Goal: Information Seeking & Learning: Learn about a topic

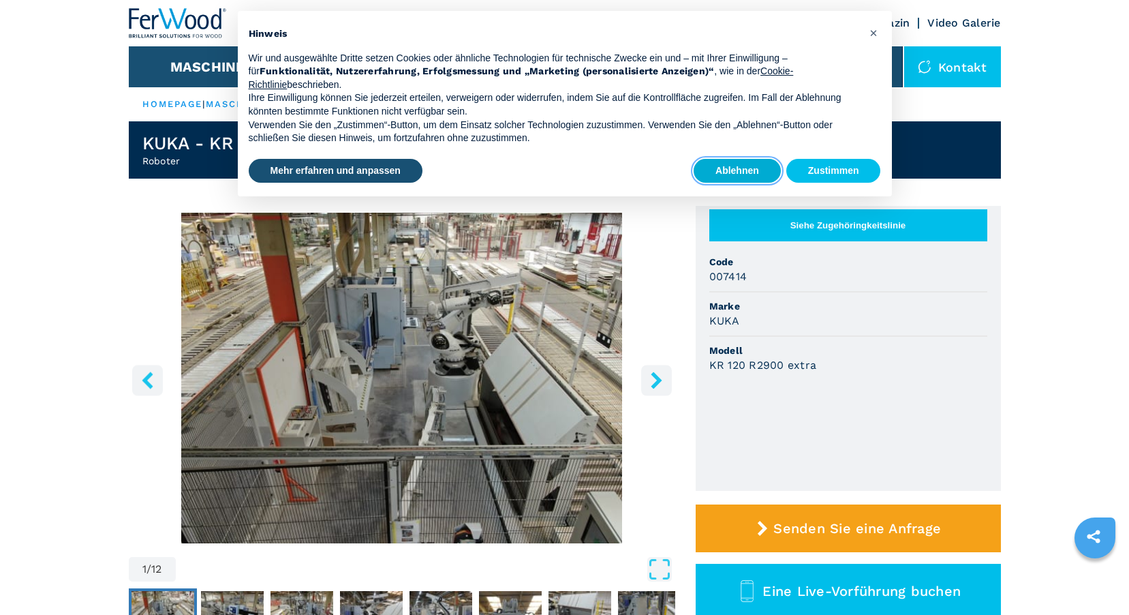
click at [738, 172] on button "Ablehnen" at bounding box center [737, 171] width 87 height 25
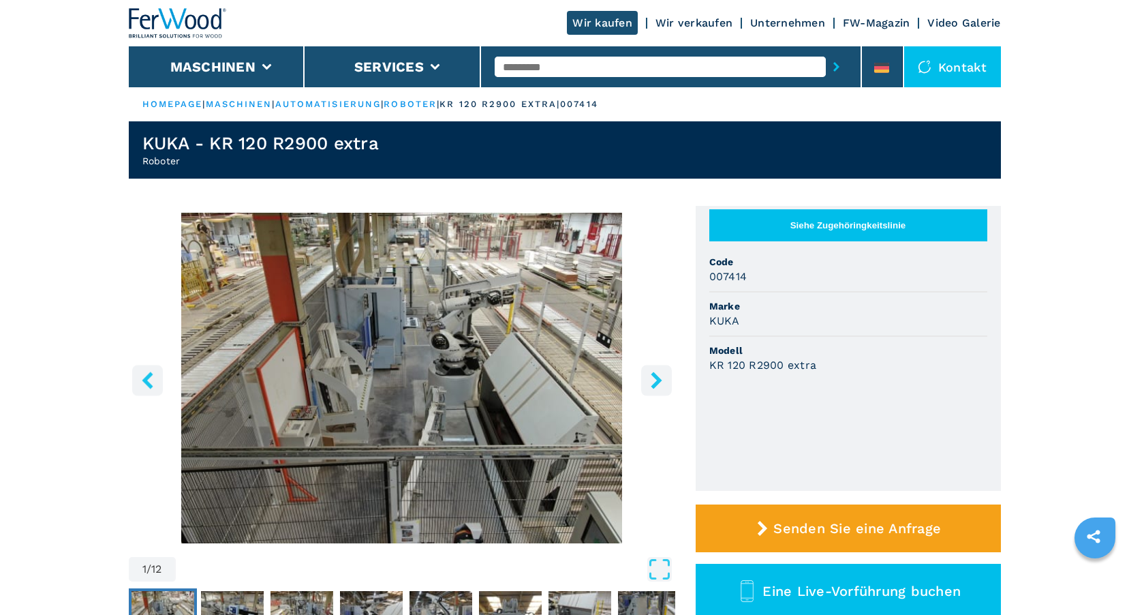
click at [450, 354] on img "Go to Slide 1" at bounding box center [402, 378] width 546 height 330
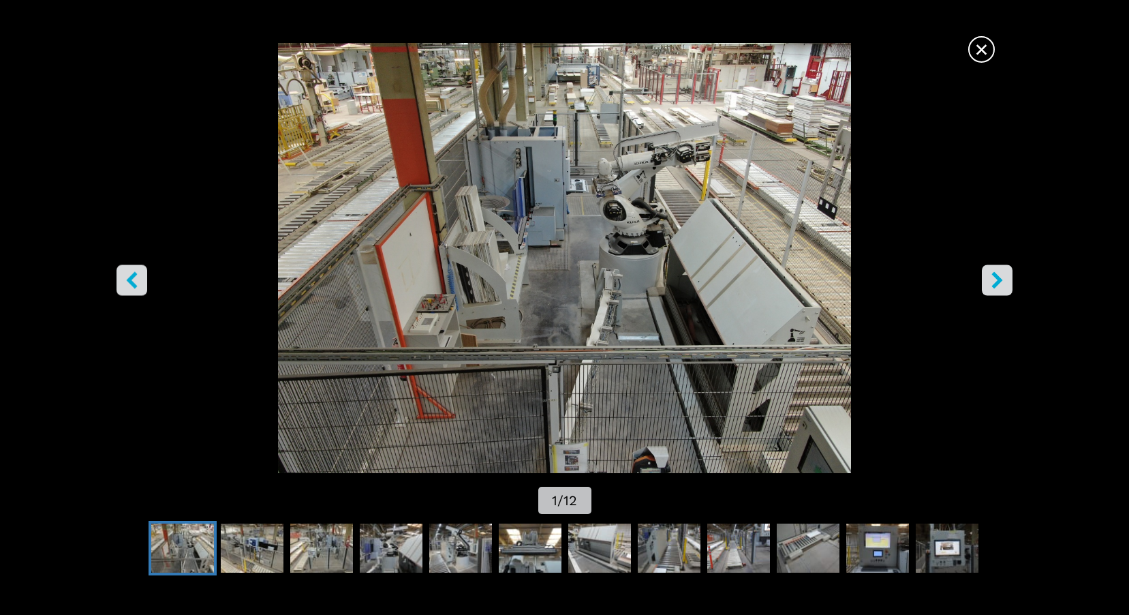
click at [993, 279] on icon "right-button" at bounding box center [997, 280] width 17 height 17
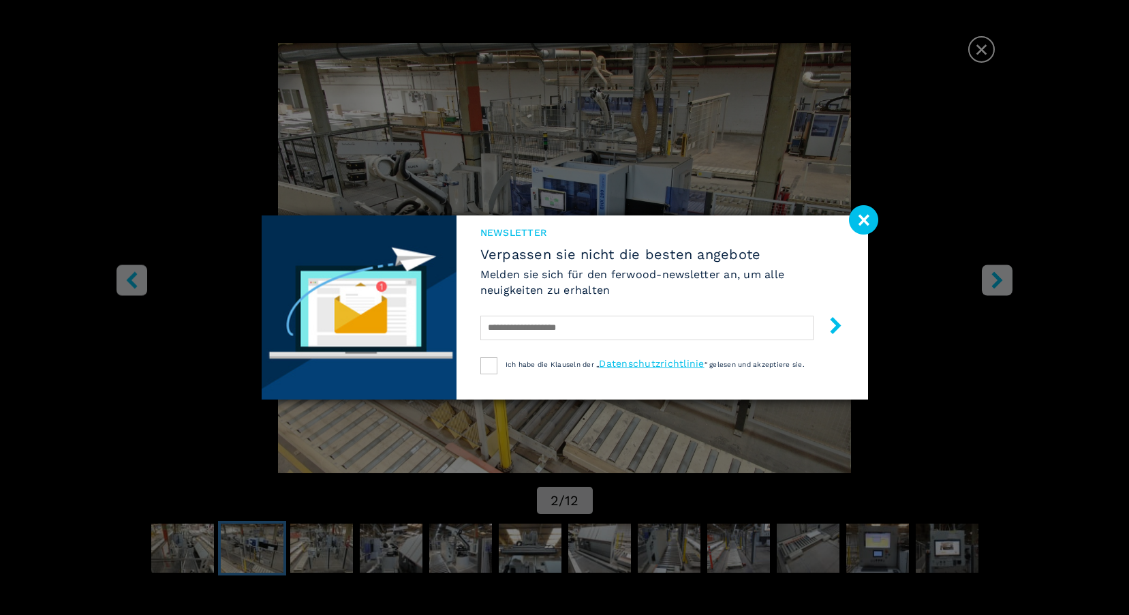
click at [862, 221] on image at bounding box center [863, 219] width 29 height 29
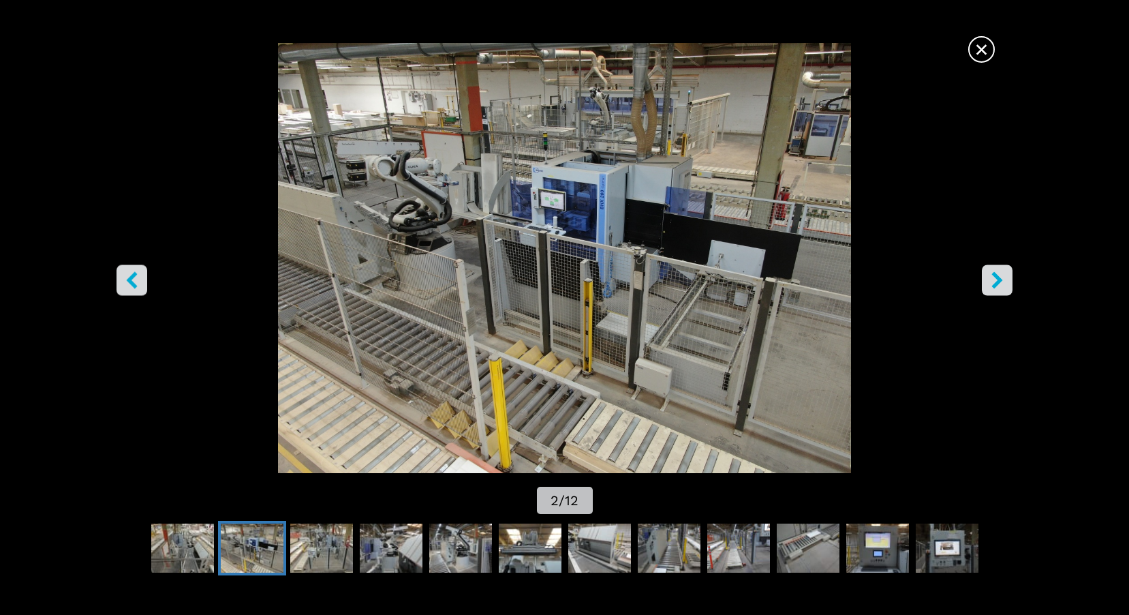
click at [1000, 284] on icon "right-button" at bounding box center [997, 280] width 17 height 17
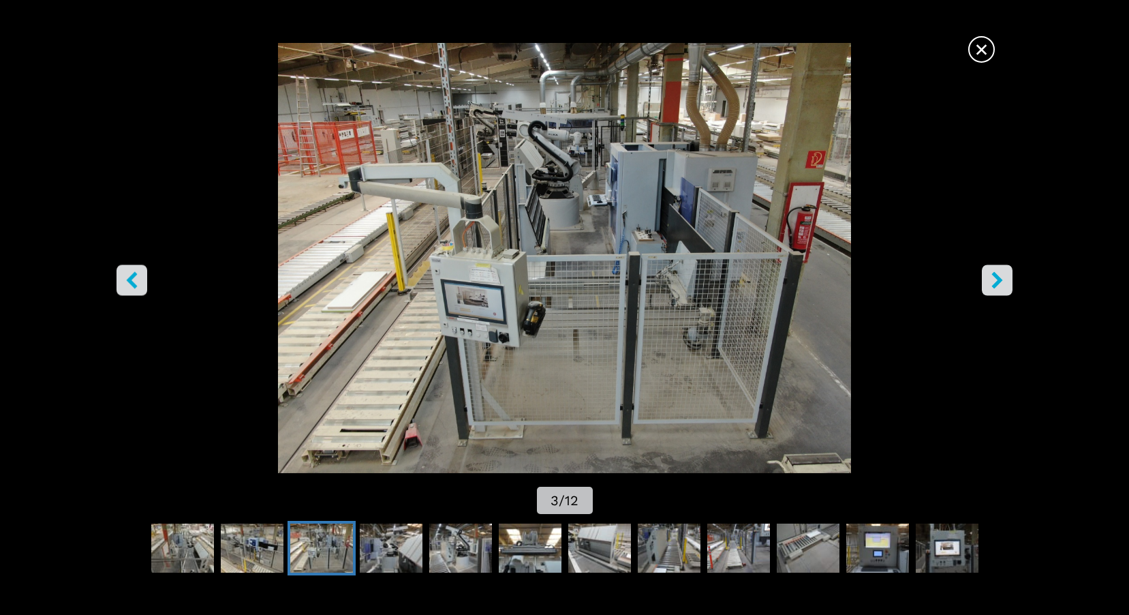
click at [1000, 283] on icon "right-button" at bounding box center [997, 280] width 11 height 17
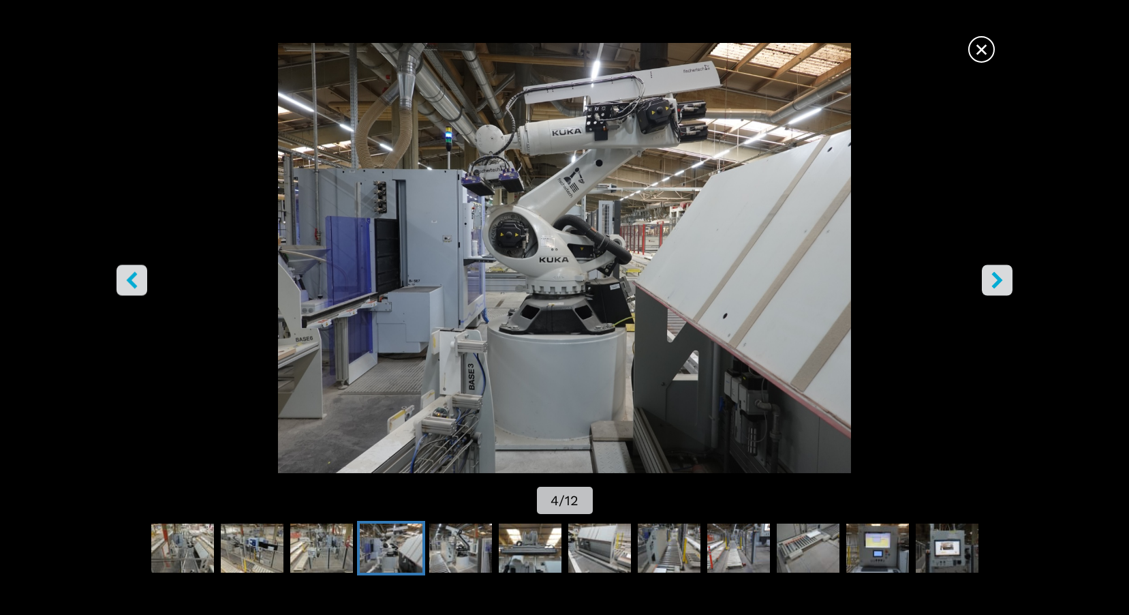
click at [1003, 288] on icon "right-button" at bounding box center [997, 280] width 17 height 17
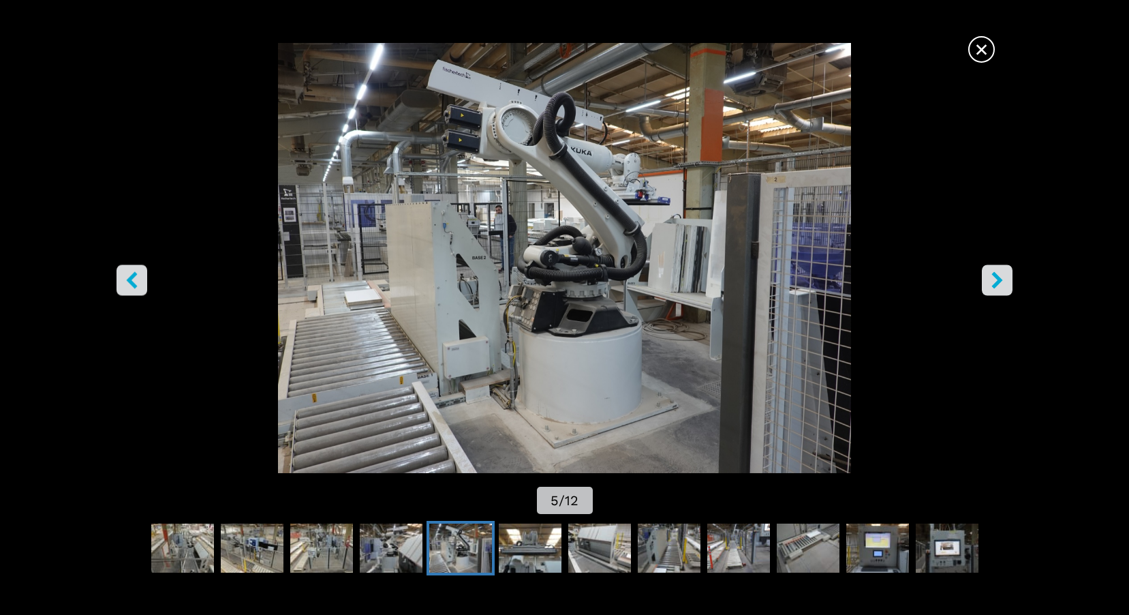
click at [1003, 288] on icon "right-button" at bounding box center [997, 280] width 17 height 17
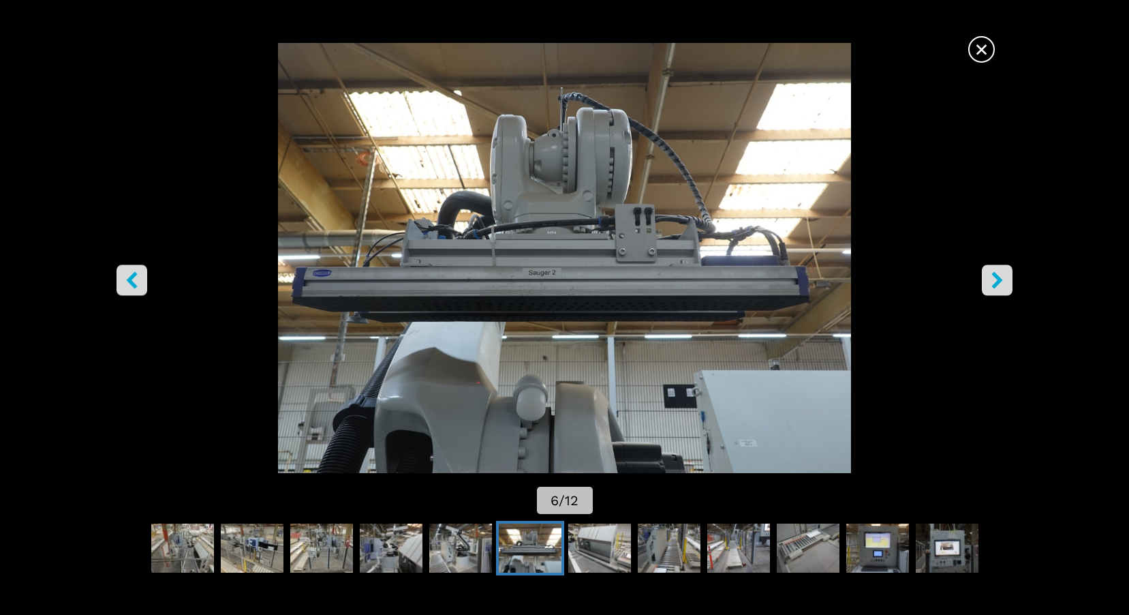
click at [1003, 288] on icon "right-button" at bounding box center [997, 280] width 17 height 17
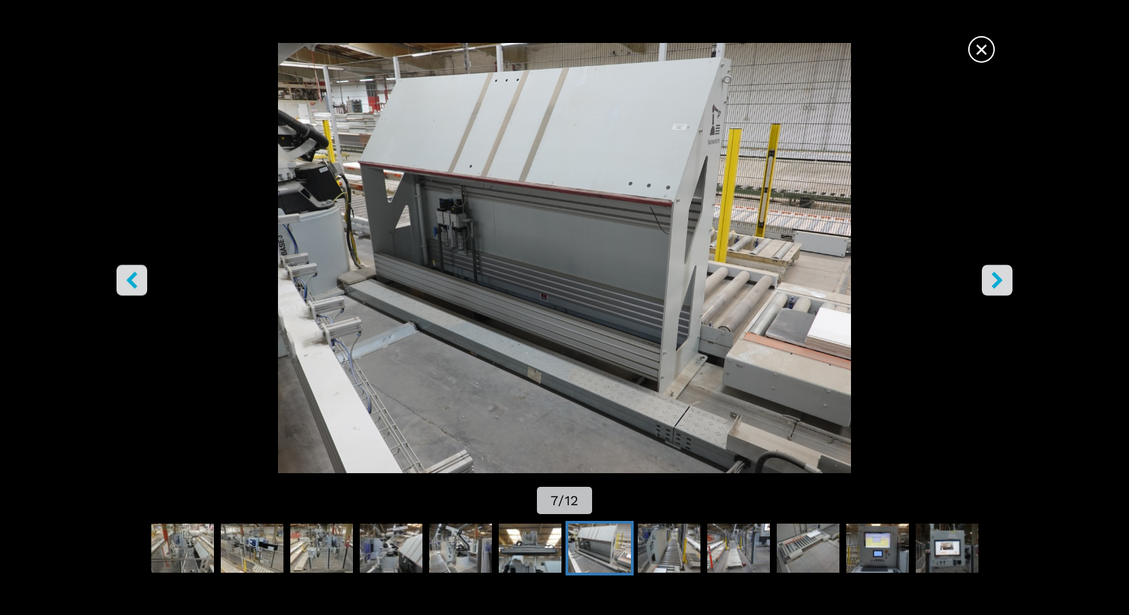
click at [1003, 288] on icon "right-button" at bounding box center [997, 280] width 17 height 17
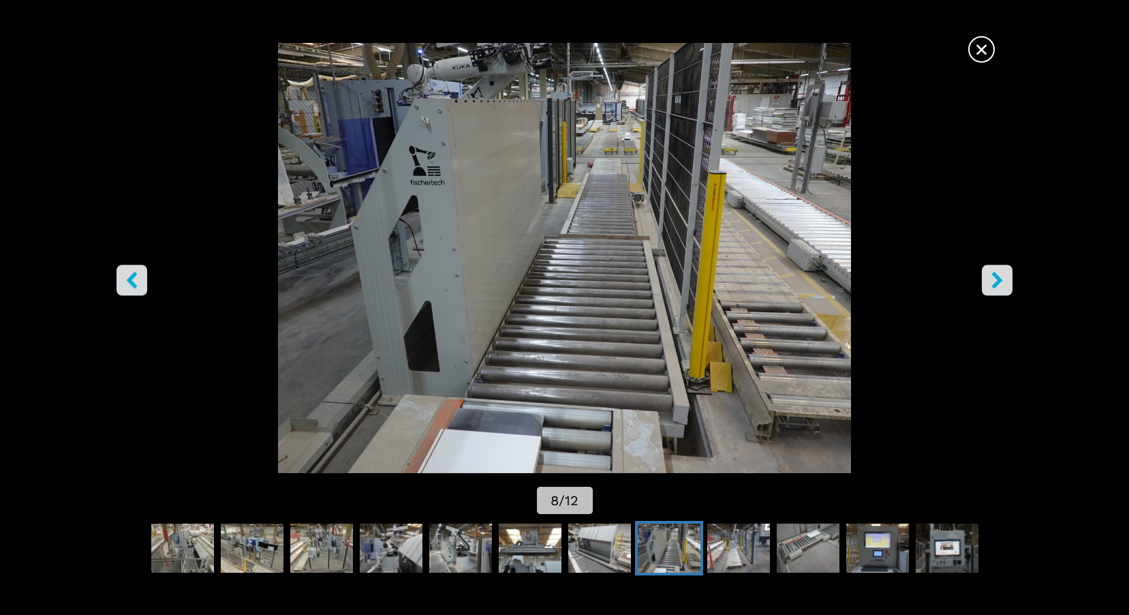
click at [1003, 288] on icon "right-button" at bounding box center [997, 280] width 17 height 17
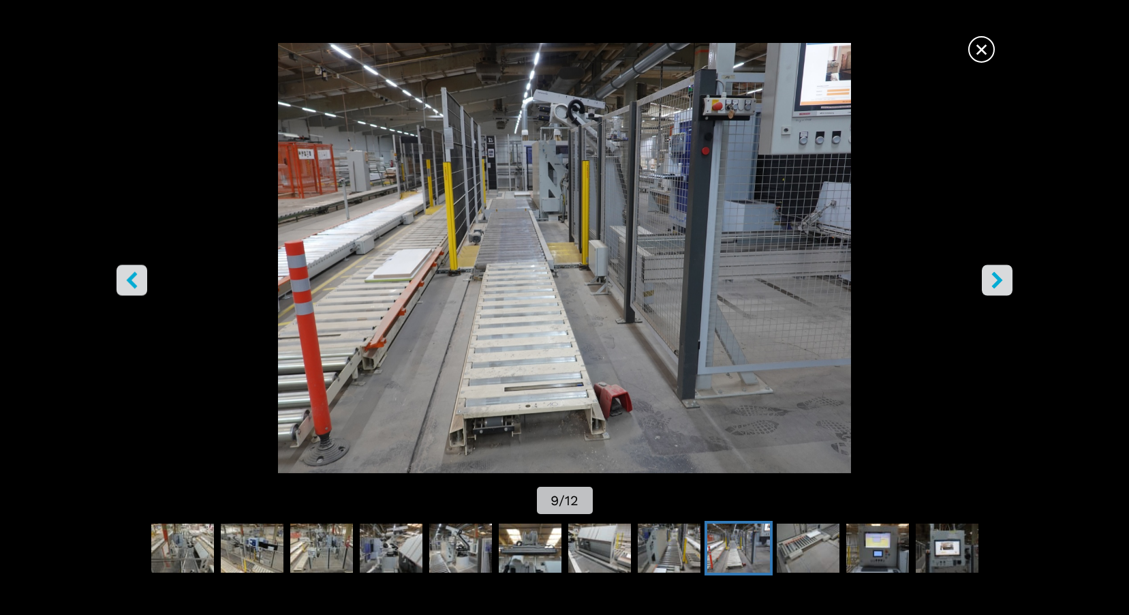
click at [1003, 288] on icon "right-button" at bounding box center [997, 280] width 17 height 17
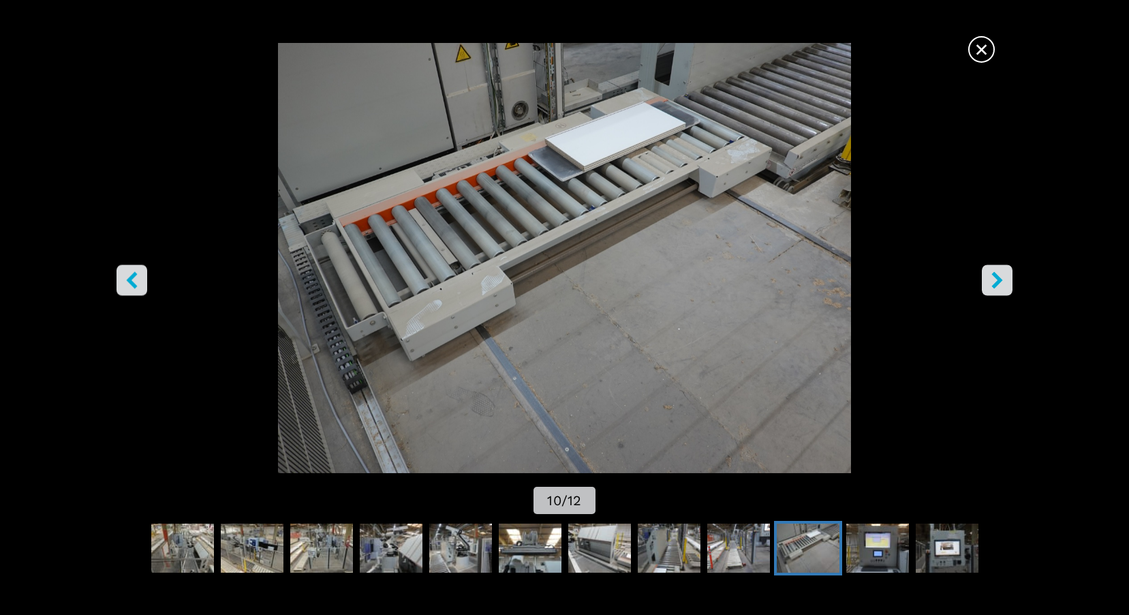
click at [1003, 288] on icon "right-button" at bounding box center [997, 280] width 17 height 17
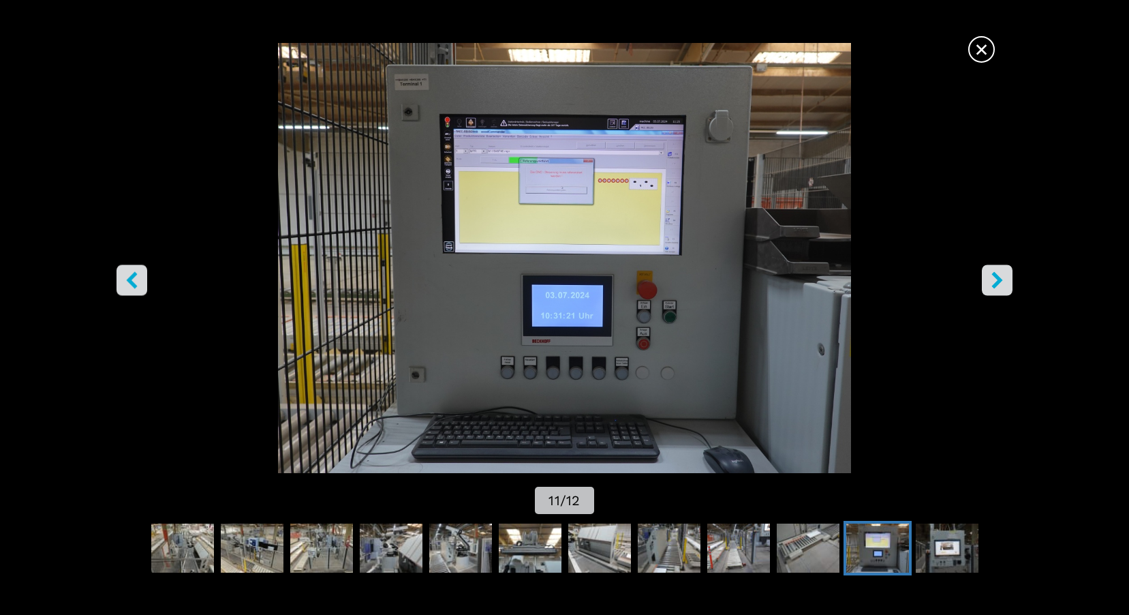
click at [1003, 288] on icon "right-button" at bounding box center [997, 280] width 17 height 17
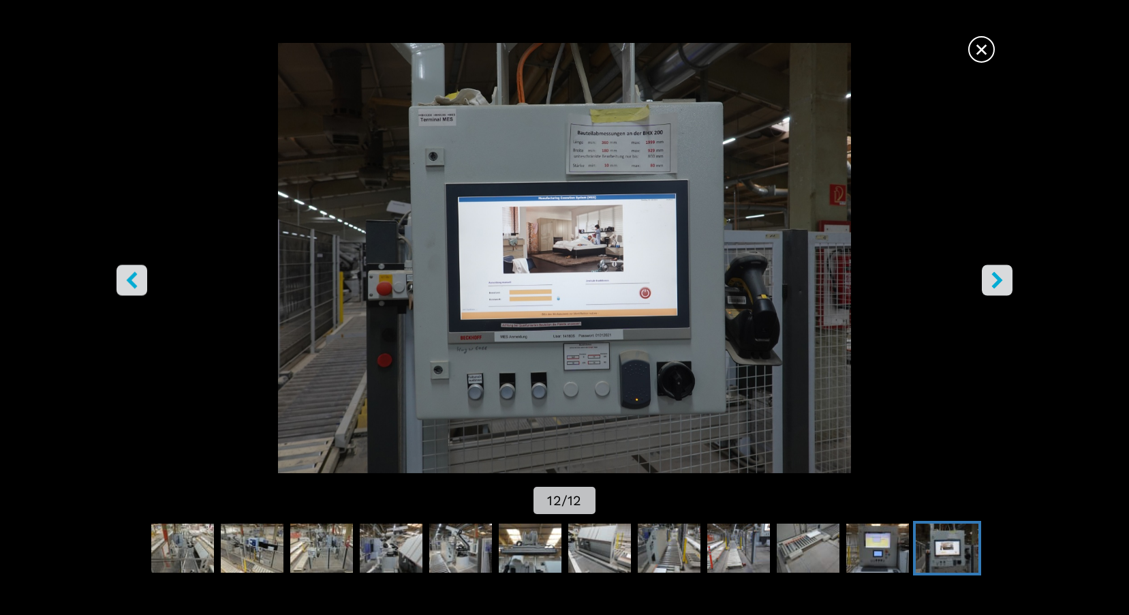
click at [1000, 290] on button "right-button" at bounding box center [997, 280] width 31 height 31
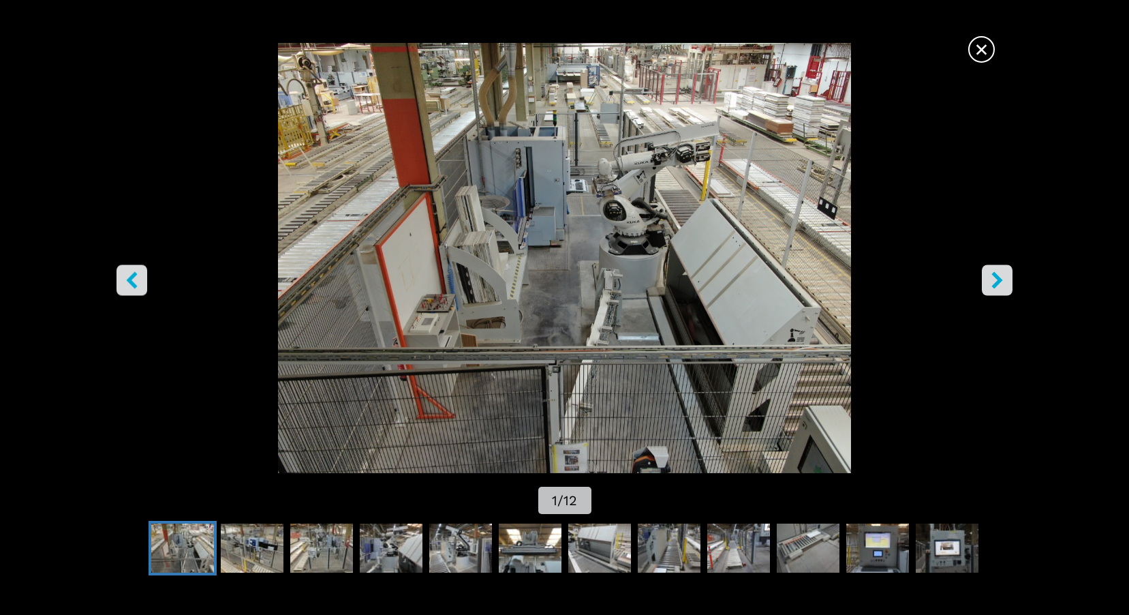
click at [1000, 289] on button "right-button" at bounding box center [997, 280] width 31 height 31
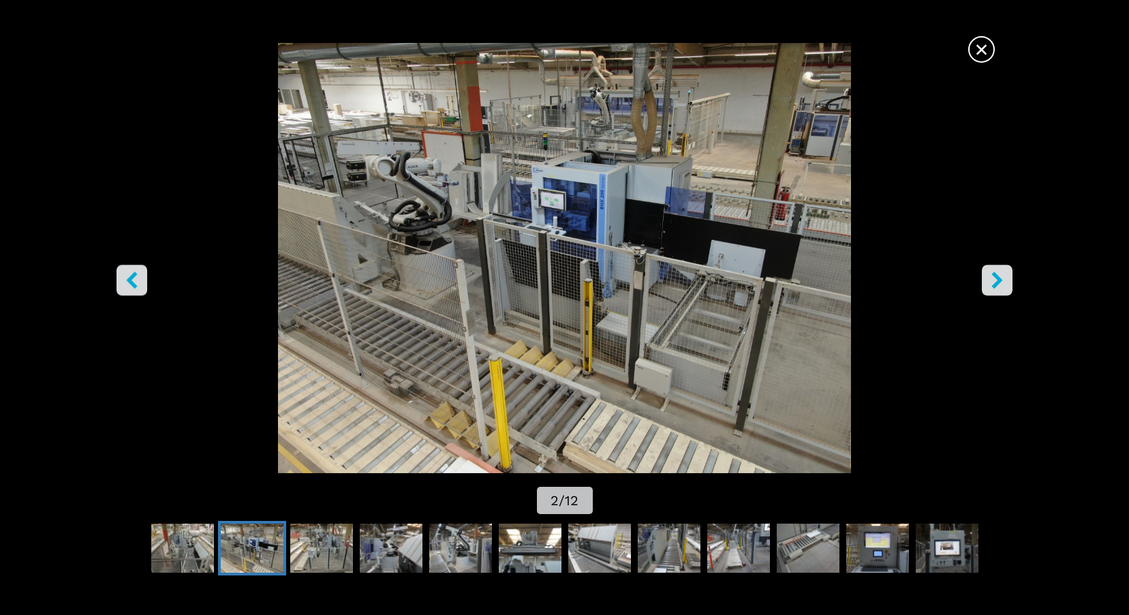
click at [1000, 289] on button "right-button" at bounding box center [997, 280] width 31 height 31
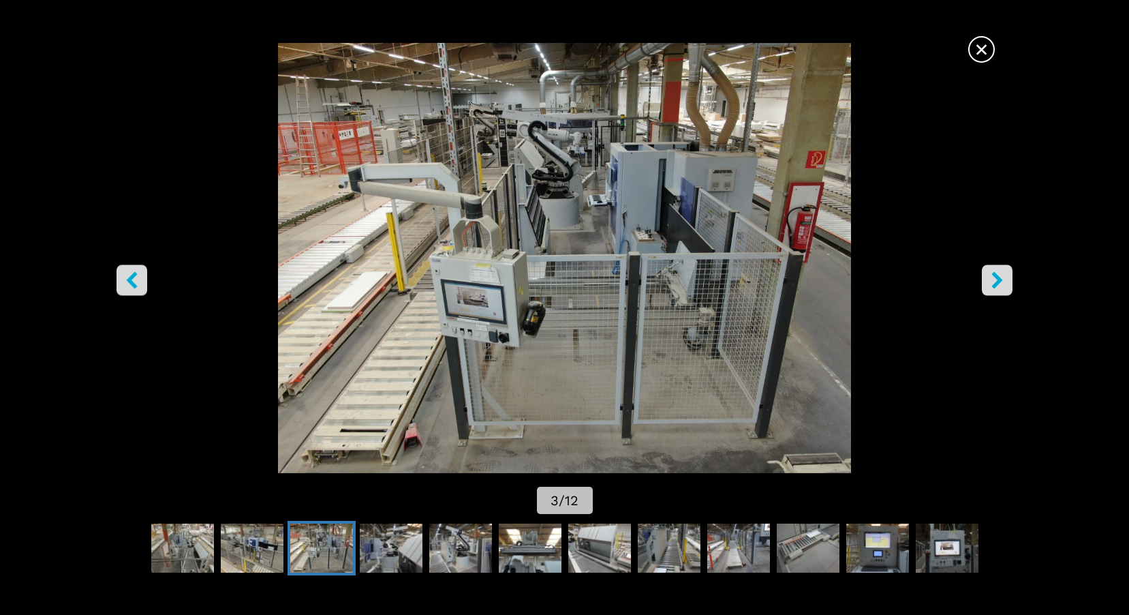
click at [987, 52] on span "×" at bounding box center [982, 47] width 24 height 24
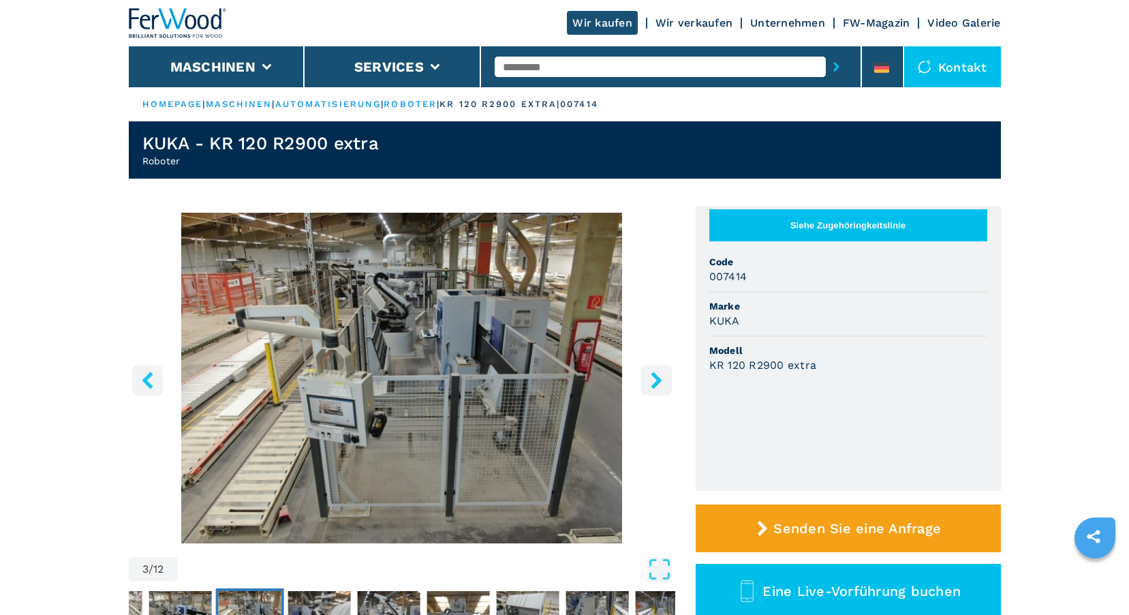
click at [175, 25] on img at bounding box center [178, 23] width 98 height 30
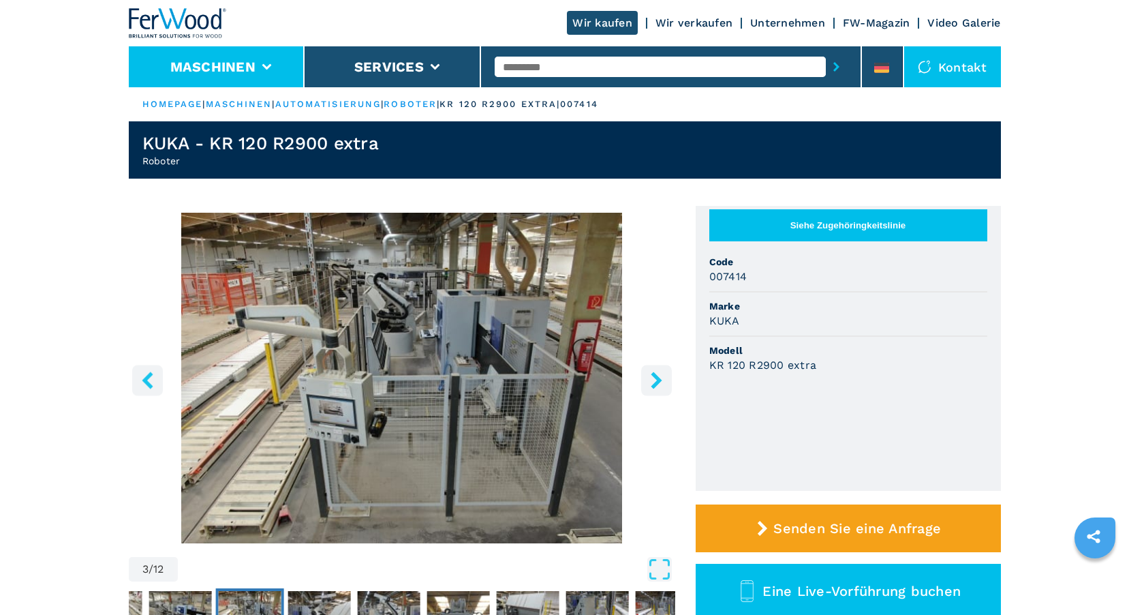
click at [196, 74] on button "Maschinen" at bounding box center [212, 67] width 85 height 16
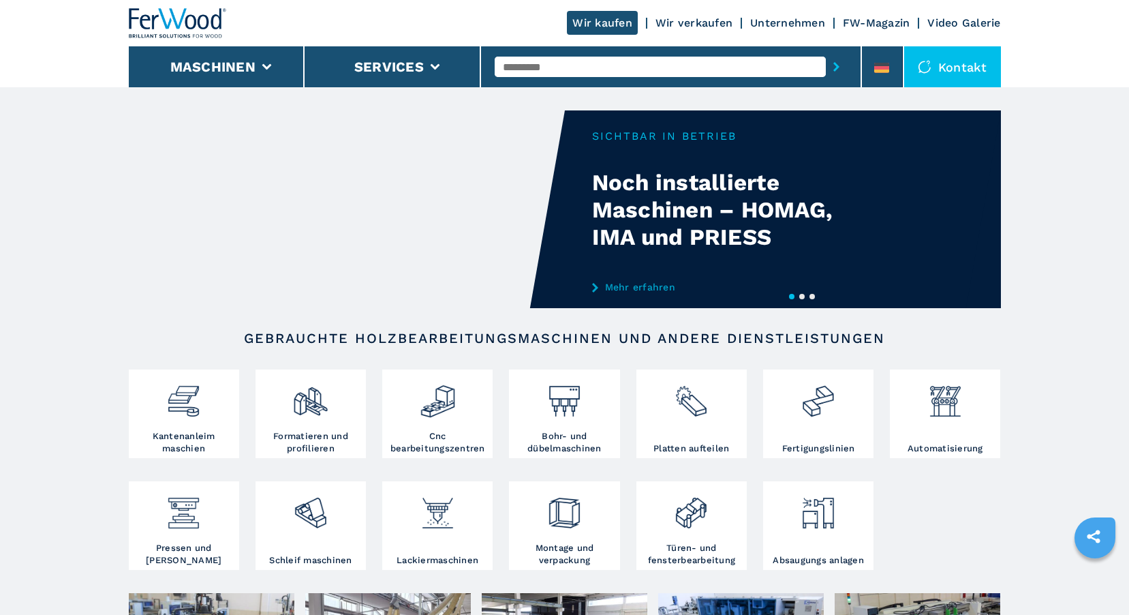
click at [611, 26] on link "Wir kaufen" at bounding box center [602, 23] width 71 height 24
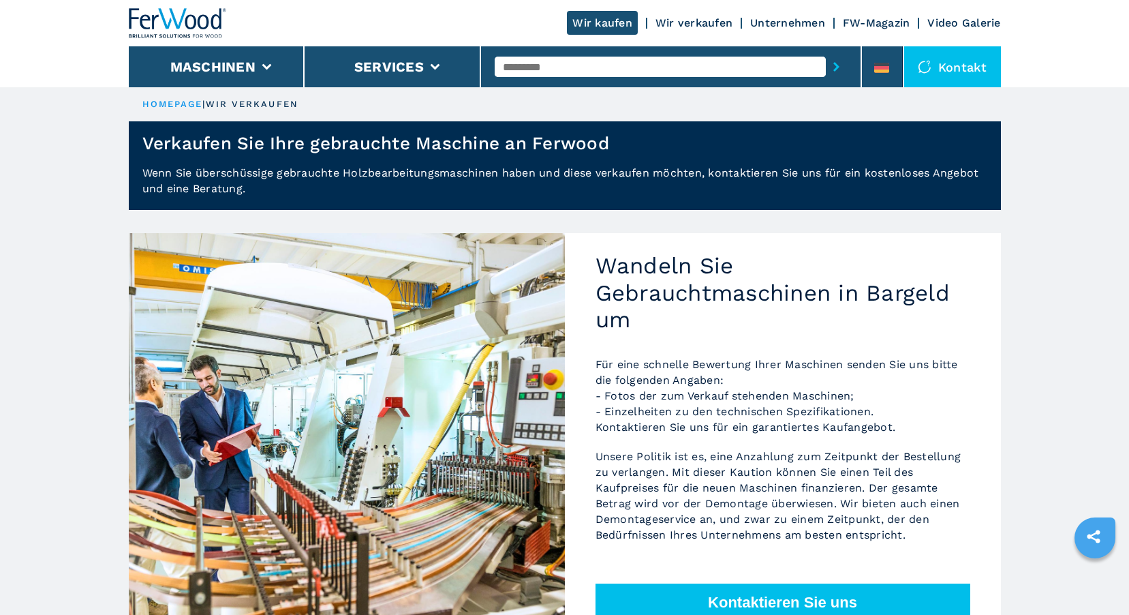
click at [172, 29] on img at bounding box center [178, 23] width 98 height 30
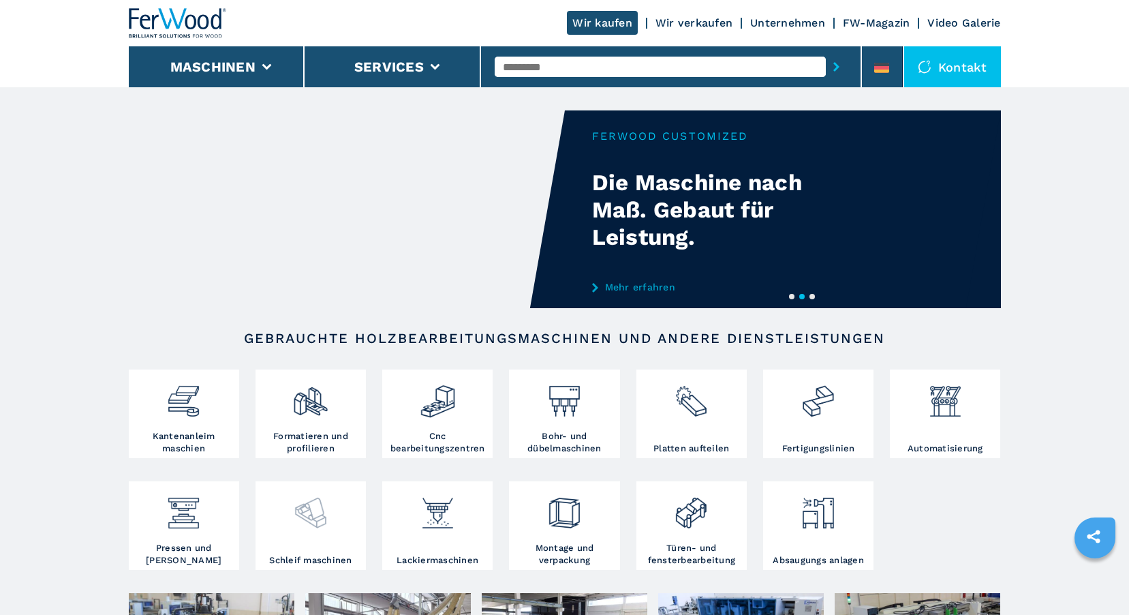
click at [268, 526] on div at bounding box center [311, 507] width 104 height 46
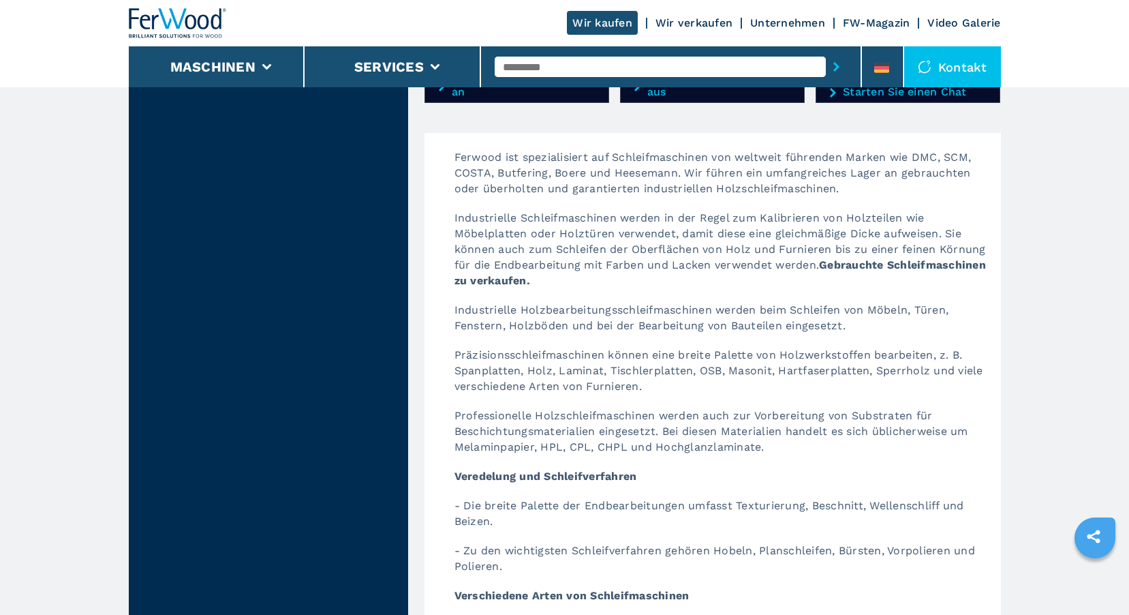
scroll to position [1757, 0]
